Goal: Task Accomplishment & Management: Complete application form

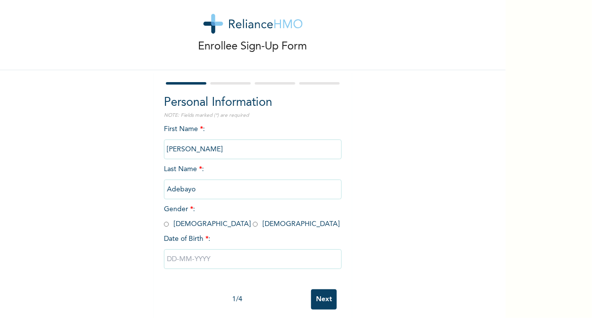
scroll to position [31, 0]
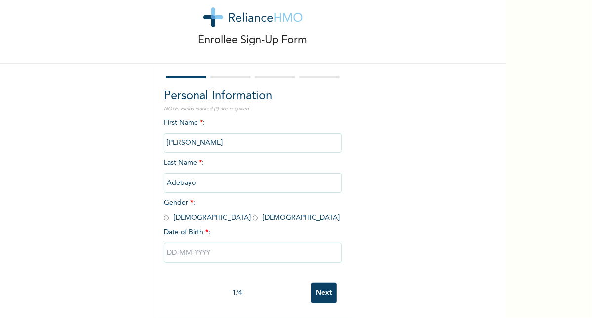
click at [253, 213] on input "radio" at bounding box center [255, 217] width 5 height 9
radio input "true"
click at [194, 245] on input "text" at bounding box center [253, 253] width 178 height 20
select select "9"
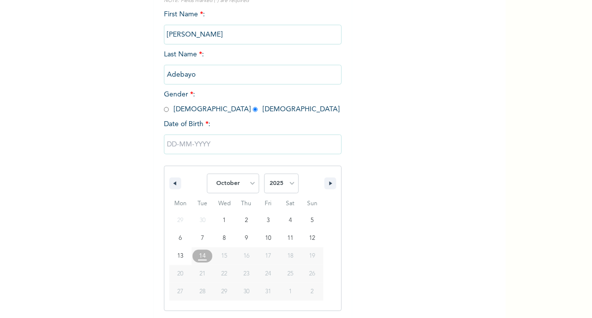
scroll to position [132, 0]
click at [287, 187] on select "2025 2024 2023 2022 2021 2020 2019 2018 2017 2016 2015 2014 2013 2012 2011 2010…" at bounding box center [281, 182] width 35 height 20
drag, startPoint x: 279, startPoint y: 185, endPoint x: 278, endPoint y: 175, distance: 9.9
click at [279, 183] on select "2025 2024 2023 2022 2021 2020 2019 2018 2017 2016 2015 2014 2013 2012 2011 2010…" at bounding box center [281, 182] width 35 height 20
drag, startPoint x: 287, startPoint y: 183, endPoint x: 283, endPoint y: 173, distance: 10.6
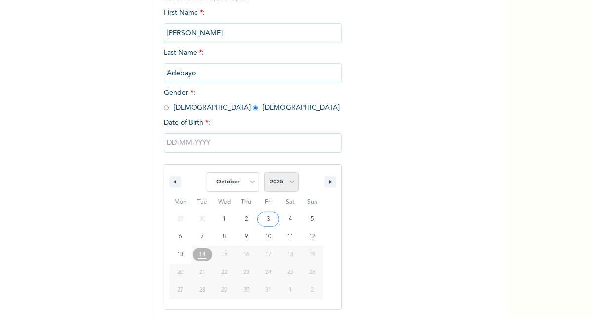
click at [287, 183] on select "2025 2024 2023 2022 2021 2020 2019 2018 2017 2016 2015 2014 2013 2012 2011 2010…" at bounding box center [281, 182] width 35 height 20
drag, startPoint x: 283, startPoint y: 185, endPoint x: 283, endPoint y: 173, distance: 12.3
click at [283, 185] on select "2025 2024 2023 2022 2021 2020 2019 2018 2017 2016 2015 2014 2013 2012 2011 2010…" at bounding box center [281, 182] width 35 height 20
select select "1998"
click at [264, 173] on select "2025 2024 2023 2022 2021 2020 2019 2018 2017 2016 2015 2014 2013 2012 2011 2010…" at bounding box center [281, 182] width 35 height 20
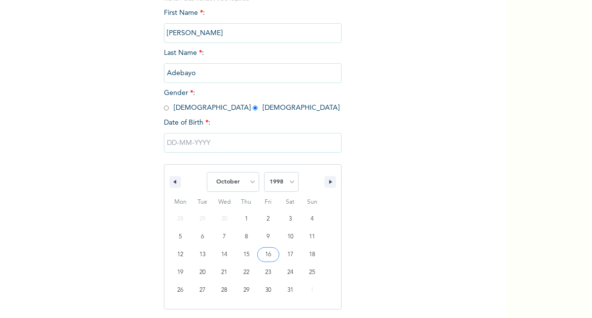
type input "[DATE]"
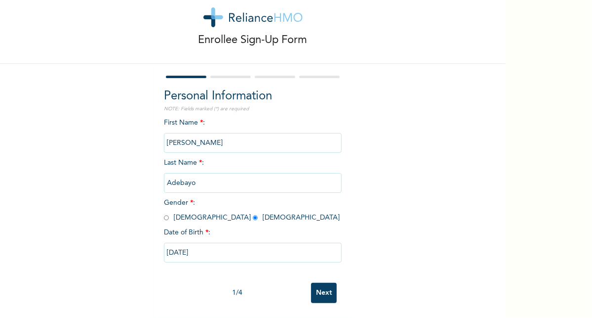
click at [317, 283] on input "Next" at bounding box center [324, 293] width 26 height 20
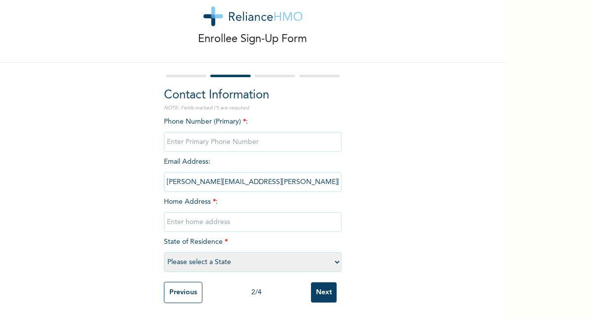
click at [197, 132] on input "phone" at bounding box center [253, 142] width 178 height 20
type input "09037319256"
click at [204, 214] on input "text" at bounding box center [253, 222] width 178 height 20
type input "[STREET_ADDRESS]"
click at [218, 255] on select "Please select a State [PERSON_NAME] (FCT) [PERSON_NAME] Ibom [GEOGRAPHIC_DATA] …" at bounding box center [253, 262] width 178 height 20
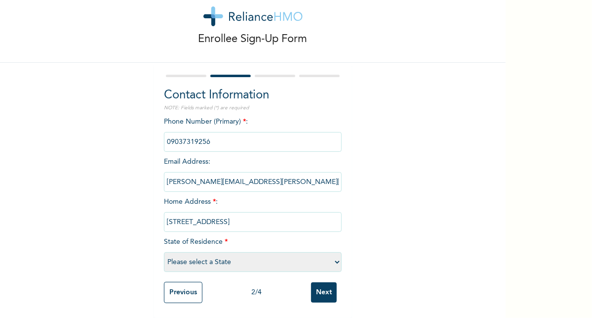
select select "25"
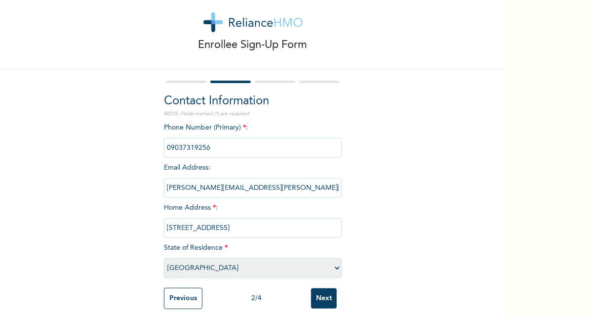
scroll to position [32, 0]
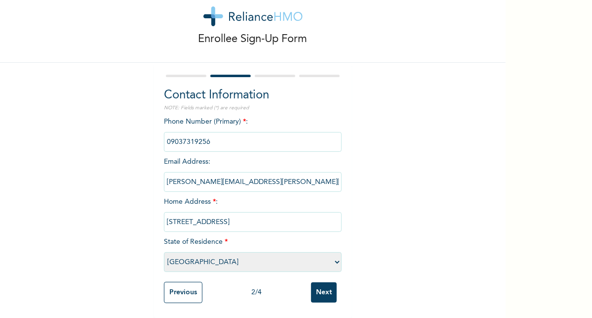
click at [318, 285] on input "Next" at bounding box center [324, 292] width 26 height 20
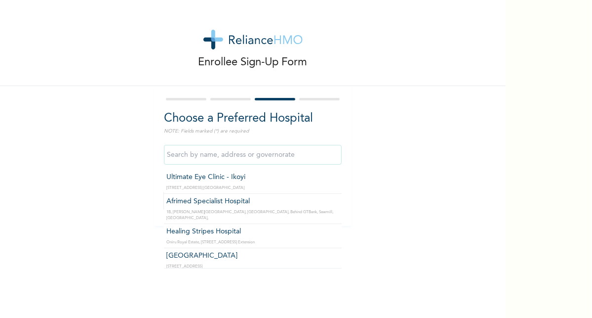
click at [214, 158] on input "text" at bounding box center [253, 155] width 178 height 20
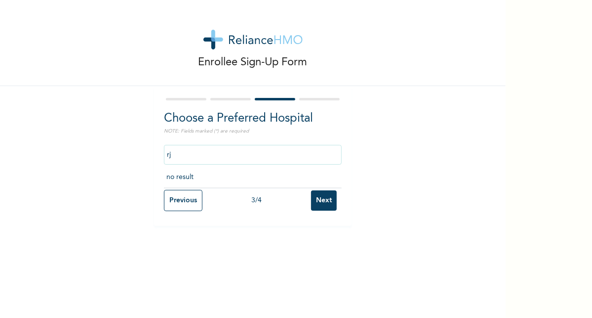
type input "r"
type input "R"
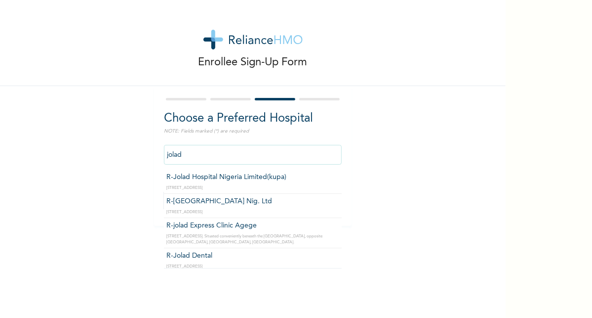
type input "R-[GEOGRAPHIC_DATA] Nig. Ltd"
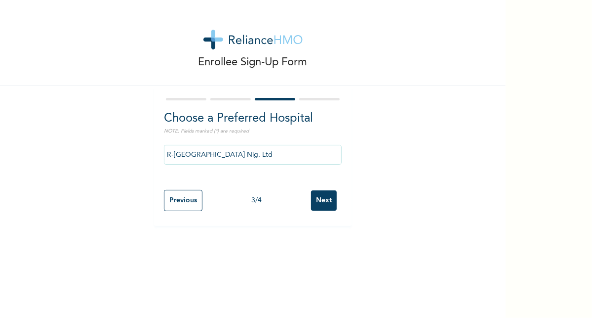
click at [323, 203] on input "Next" at bounding box center [324, 200] width 26 height 20
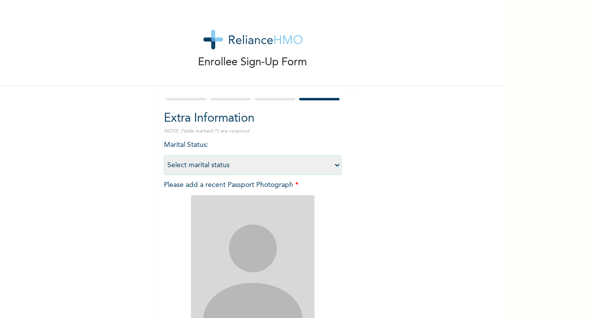
click at [237, 164] on select "Select marital status [DEMOGRAPHIC_DATA] Married [DEMOGRAPHIC_DATA] Widow/[DEMO…" at bounding box center [253, 165] width 178 height 20
select select "1"
click at [164, 155] on select "Select marital status [DEMOGRAPHIC_DATA] Married [DEMOGRAPHIC_DATA] Widow/[DEMO…" at bounding box center [253, 165] width 178 height 20
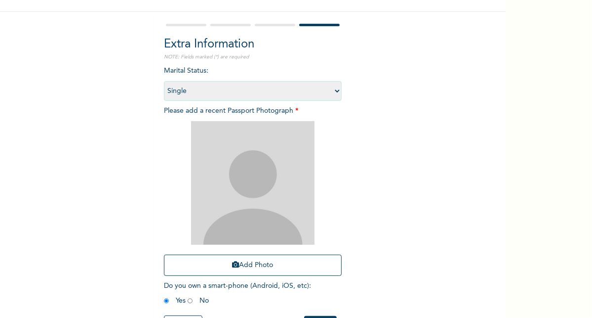
scroll to position [99, 0]
